Goal: Check status: Check status

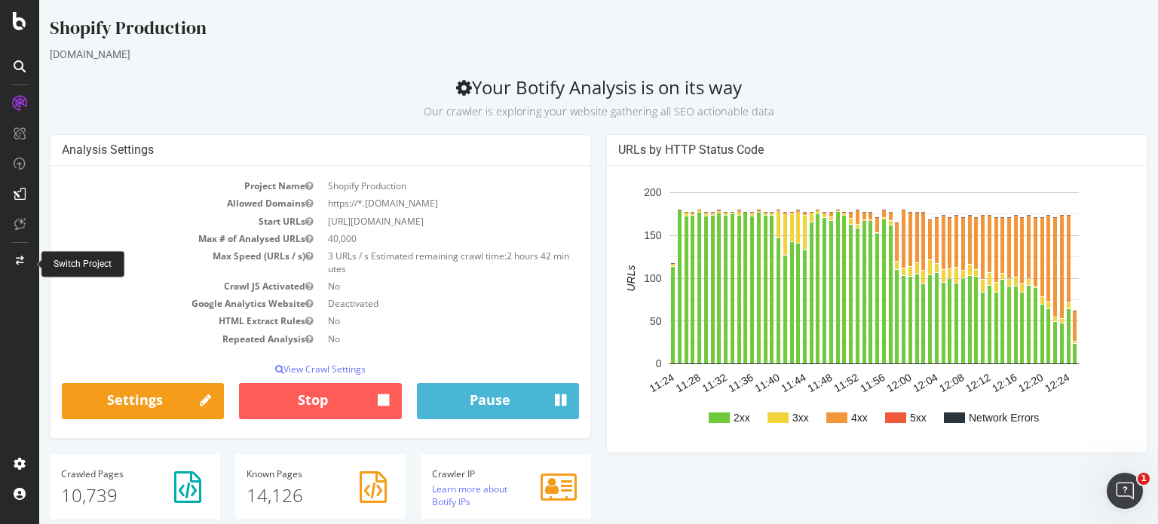
click at [18, 267] on div at bounding box center [20, 261] width 36 height 24
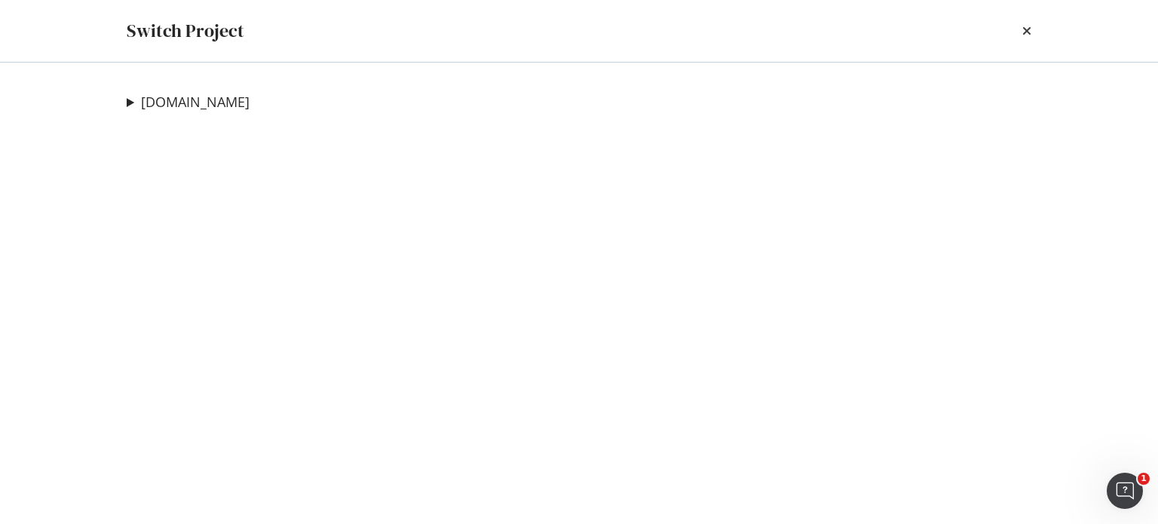
click at [129, 99] on summary "[DOMAIN_NAME]" at bounding box center [188, 103] width 123 height 20
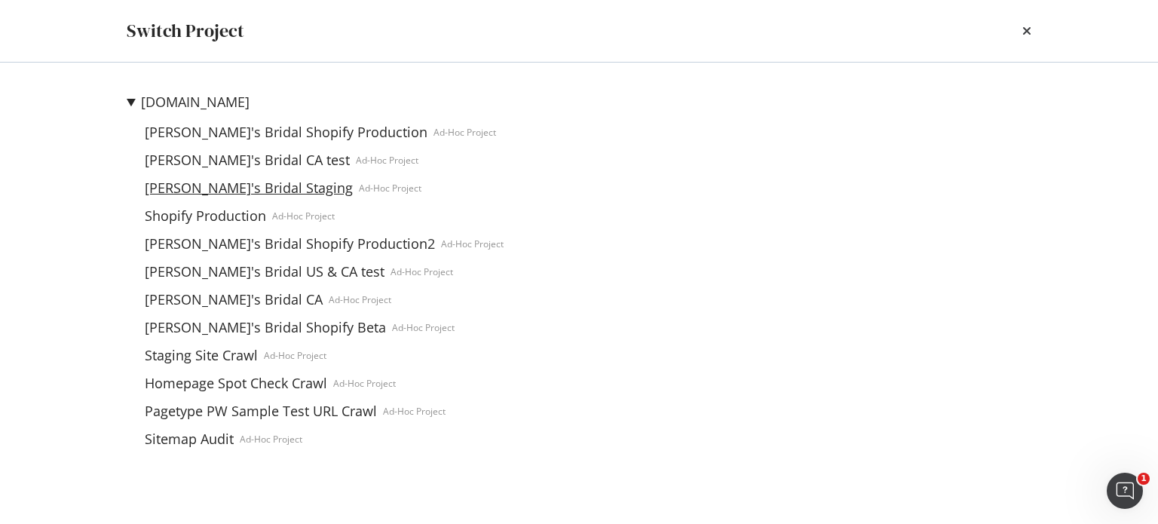
click at [235, 188] on link "[PERSON_NAME]'s Bridal Staging" at bounding box center [249, 188] width 220 height 16
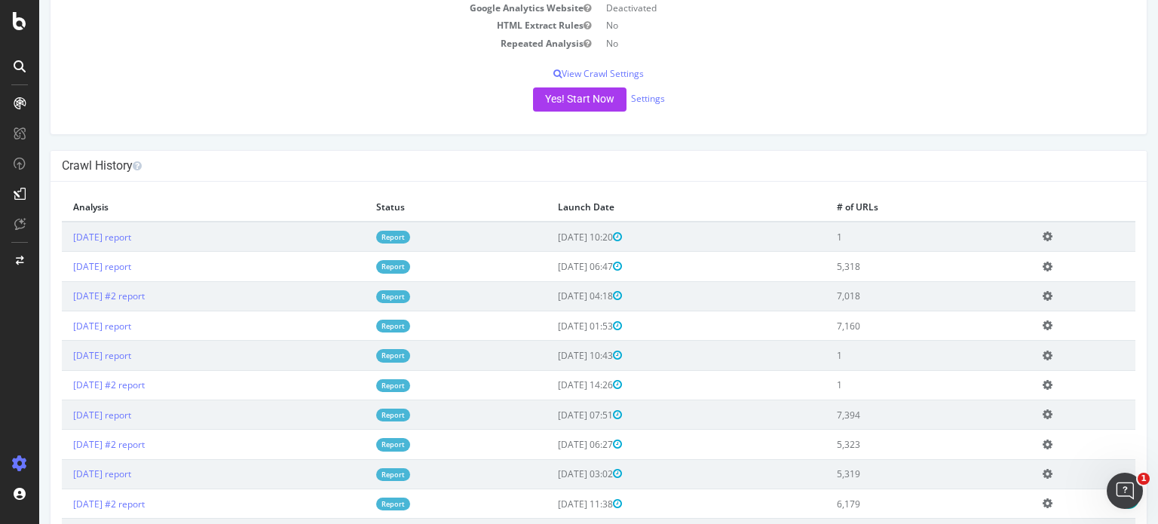
scroll to position [302, 0]
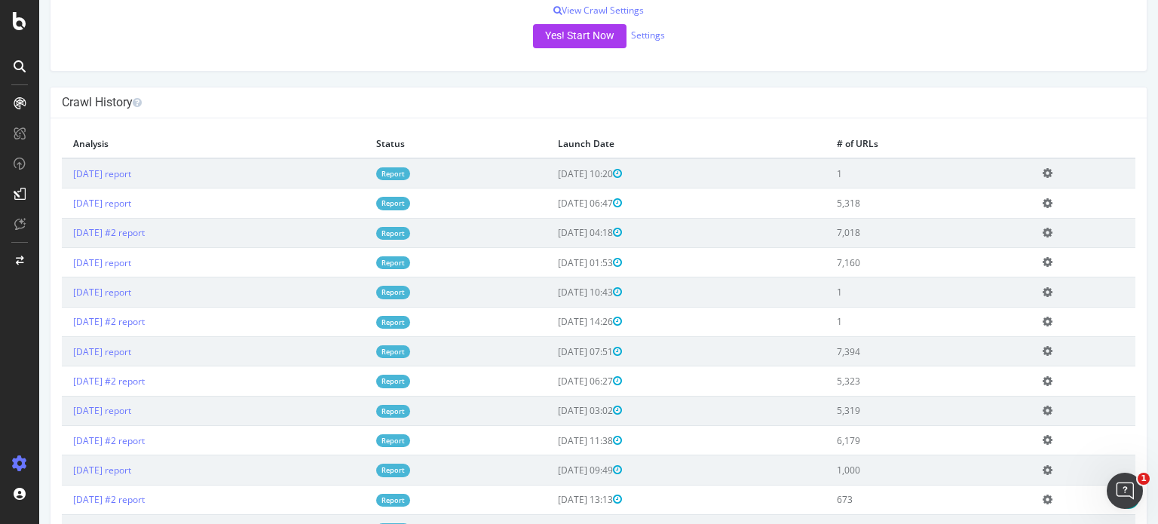
drag, startPoint x: 175, startPoint y: 174, endPoint x: 67, endPoint y: 180, distance: 108.0
click at [66, 180] on td "[DATE] report" at bounding box center [213, 173] width 303 height 30
click at [919, 172] on td "1" at bounding box center [929, 173] width 206 height 30
drag, startPoint x: 881, startPoint y: 171, endPoint x: 865, endPoint y: 172, distance: 15.9
click at [865, 172] on td "1" at bounding box center [929, 173] width 206 height 30
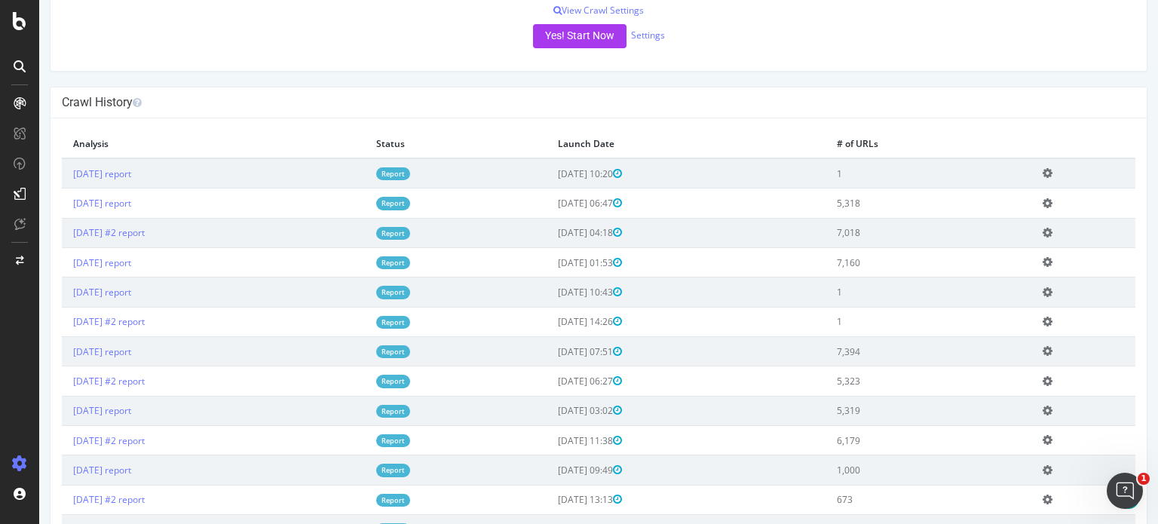
click at [865, 172] on td "1" at bounding box center [929, 173] width 206 height 30
drag, startPoint x: 904, startPoint y: 200, endPoint x: 870, endPoint y: 204, distance: 34.1
click at [870, 204] on td "5,318" at bounding box center [929, 203] width 206 height 29
click at [972, 204] on td "5,318" at bounding box center [929, 203] width 206 height 29
drag, startPoint x: 865, startPoint y: 170, endPoint x: 902, endPoint y: 171, distance: 37.0
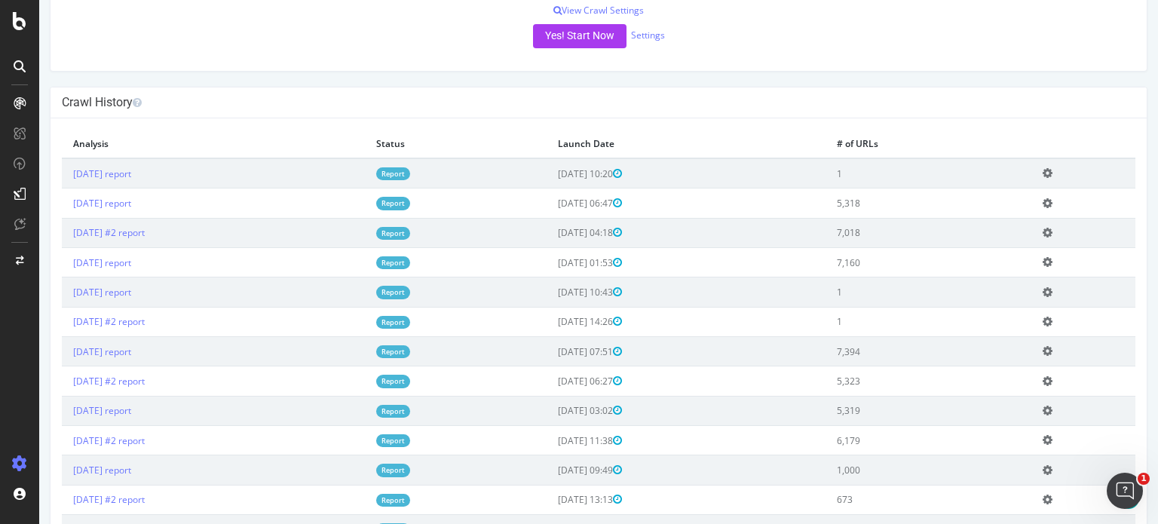
click at [856, 171] on tr "[DATE] report Report [DATE] 10:20 1 Add name Delete analysis" at bounding box center [599, 173] width 1074 height 30
click at [902, 171] on td "1" at bounding box center [929, 173] width 206 height 30
drag, startPoint x: 877, startPoint y: 172, endPoint x: 103, endPoint y: 173, distance: 774.6
click at [56, 172] on div "× Close Delete Analysis ? Are you sure you want to delete the analysis "[DATE]"…" at bounding box center [599, 373] width 1097 height 511
click at [305, 132] on th "Analysis" at bounding box center [213, 144] width 303 height 29
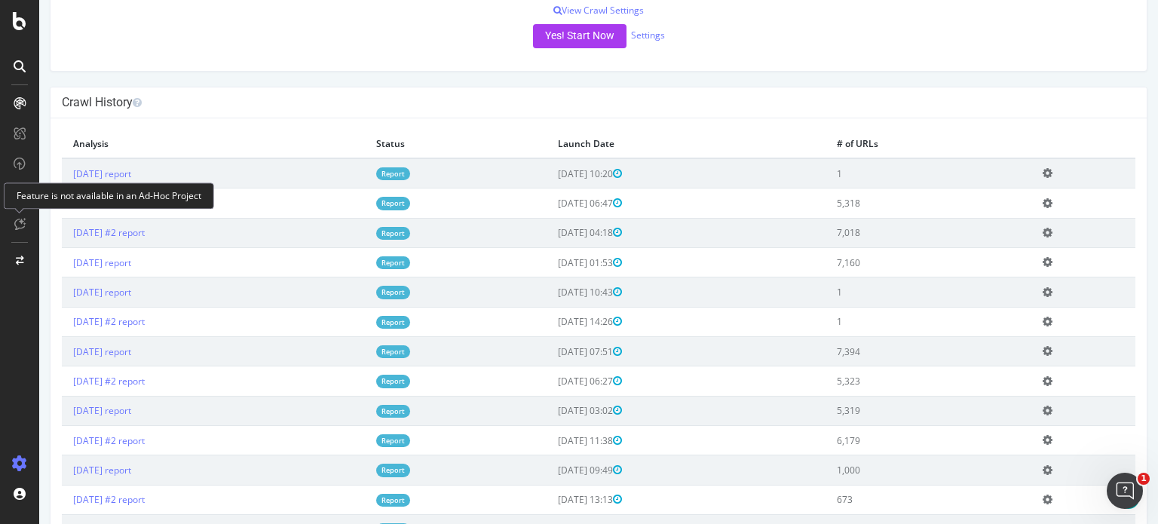
drag, startPoint x: 890, startPoint y: 168, endPoint x: 857, endPoint y: 172, distance: 33.4
click at [857, 172] on tr "[DATE] report Report [DATE] 10:20 1 Add name Delete analysis" at bounding box center [599, 173] width 1074 height 30
click at [971, 173] on td "1" at bounding box center [929, 173] width 206 height 30
click at [1083, 105] on h4 "Crawl History" at bounding box center [599, 102] width 1074 height 15
click at [1010, 78] on div "[PERSON_NAME]'s Bridal Staging [DOMAIN_NAME] × × Configure your New Analysis No…" at bounding box center [598, 171] width 1119 height 917
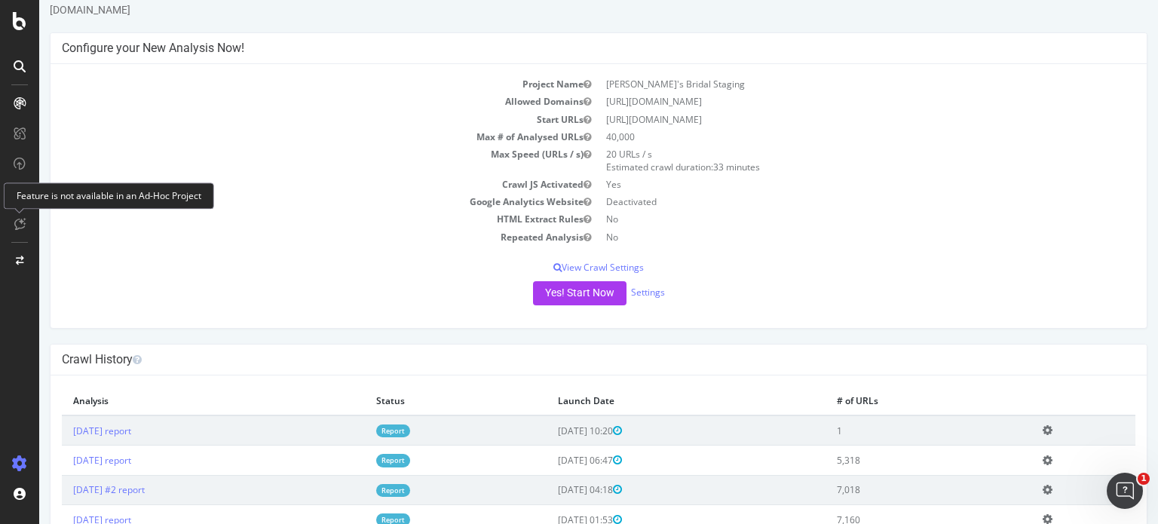
scroll to position [0, 0]
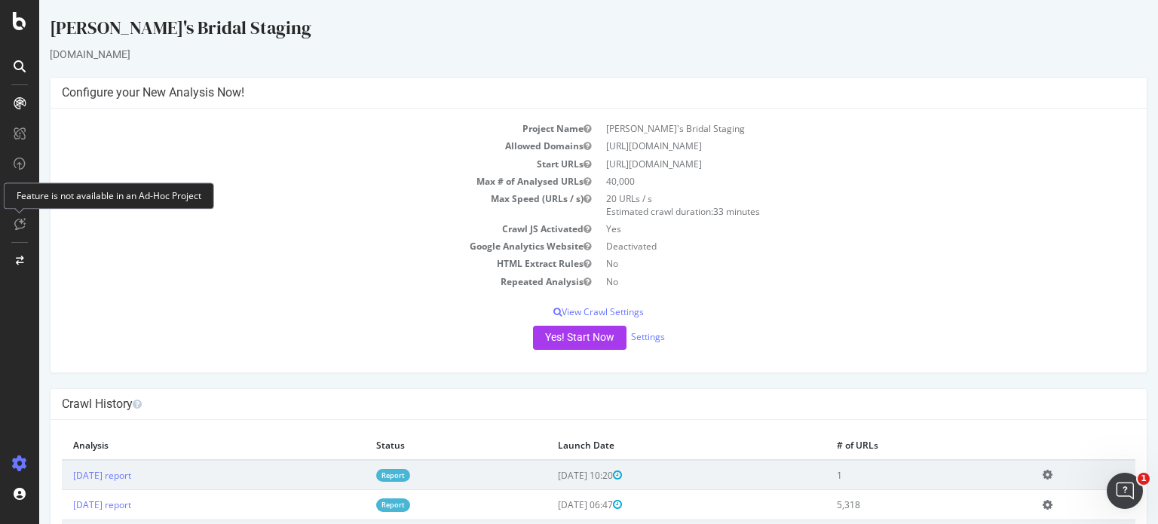
click at [275, 294] on div "Project Name [PERSON_NAME]'s Bridal Staging Allowed Domains [URL][DOMAIN_NAME] …" at bounding box center [599, 241] width 1097 height 264
